Goal: Find specific page/section: Find specific page/section

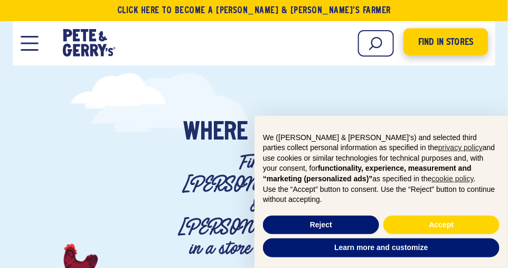
click at [423, 47] on span "Find in Stores" at bounding box center [446, 42] width 55 height 14
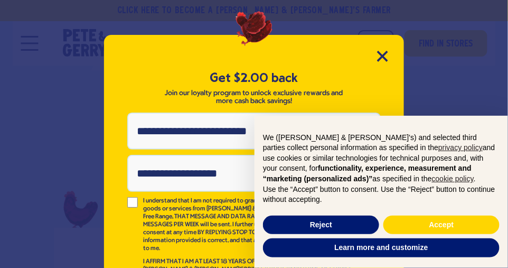
scroll to position [26, 0]
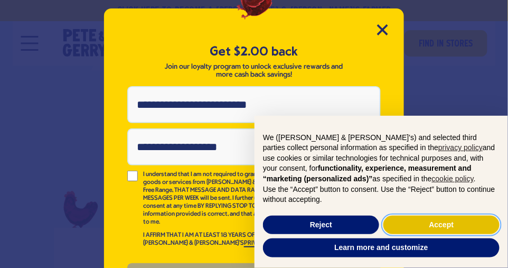
click at [404, 221] on button "Accept" at bounding box center [442, 225] width 116 height 19
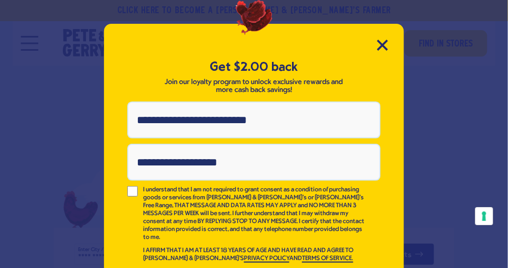
scroll to position [11, 0]
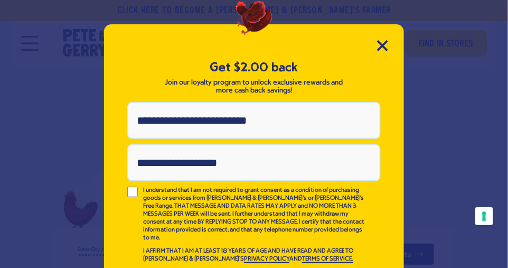
click at [218, 121] on input "Phone Number" at bounding box center [254, 120] width 254 height 37
type input "**********"
click at [214, 160] on input "Email Address" at bounding box center [254, 162] width 254 height 37
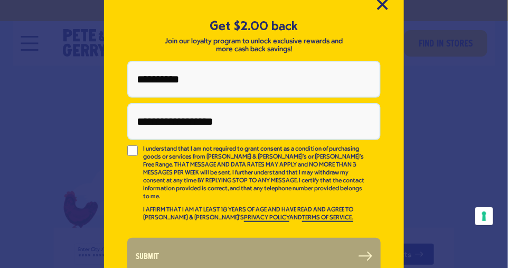
scroll to position [63, 0]
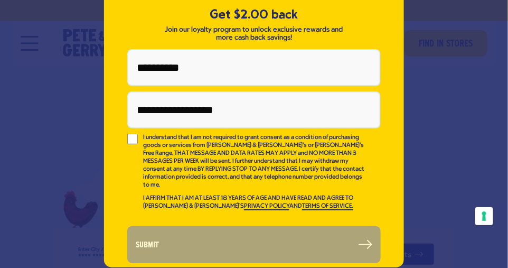
type input "**********"
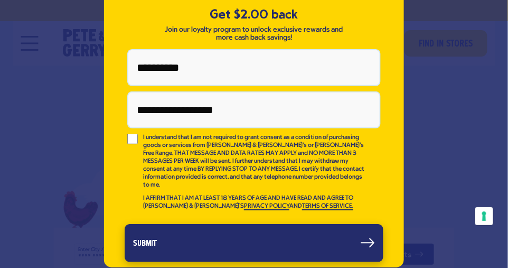
click at [234, 224] on button "Submit" at bounding box center [254, 243] width 259 height 38
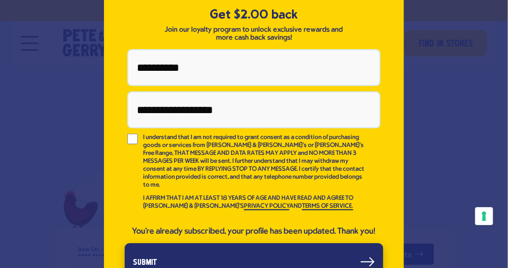
click at [207, 253] on button "Submit" at bounding box center [254, 262] width 259 height 38
